Goal: Find specific page/section: Find specific page/section

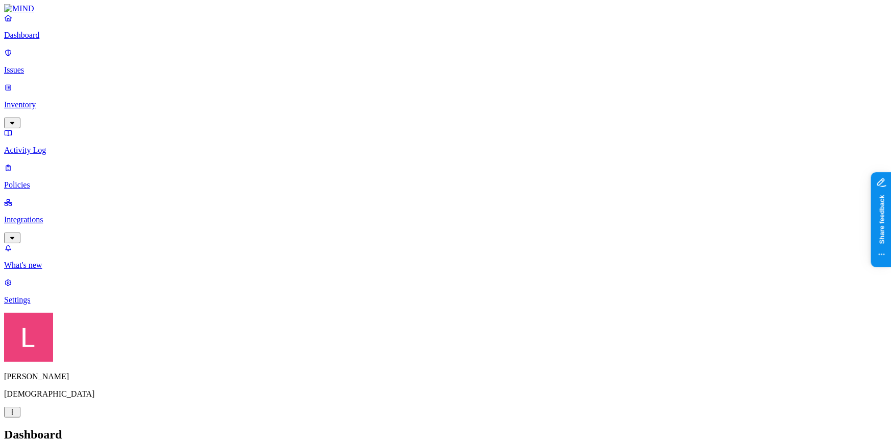
click at [60, 100] on p "Inventory" at bounding box center [445, 104] width 883 height 9
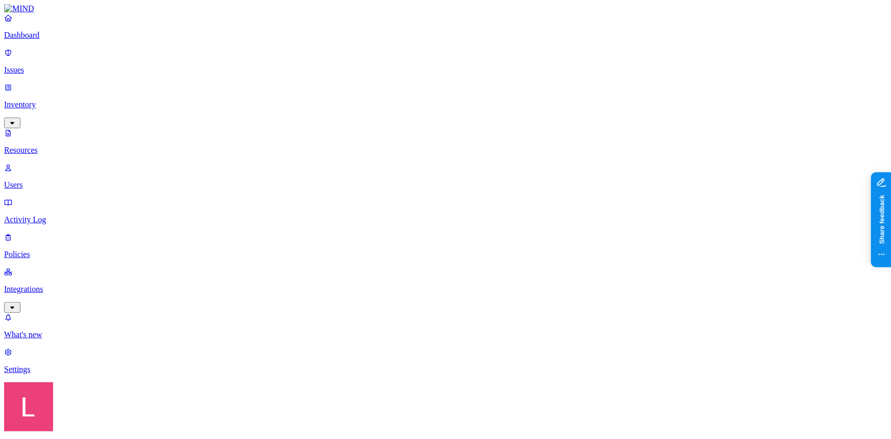
type input "[DOMAIN_NAME]"
type input "mimecast"
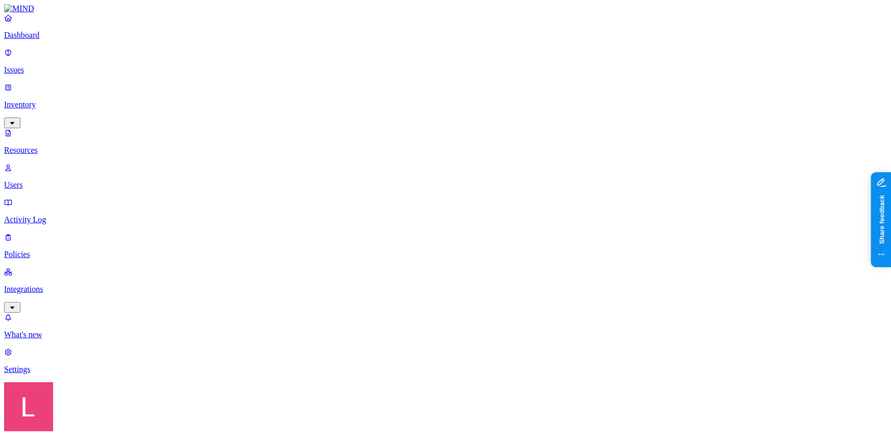
scroll to position [388, 0]
click at [43, 374] on p "Settings" at bounding box center [445, 369] width 883 height 9
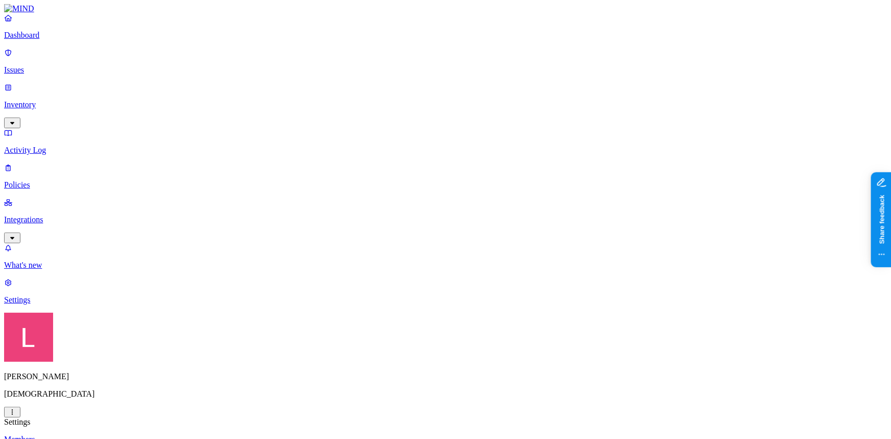
click at [71, 40] on p "Dashboard" at bounding box center [445, 35] width 883 height 9
